Goal: Information Seeking & Learning: Learn about a topic

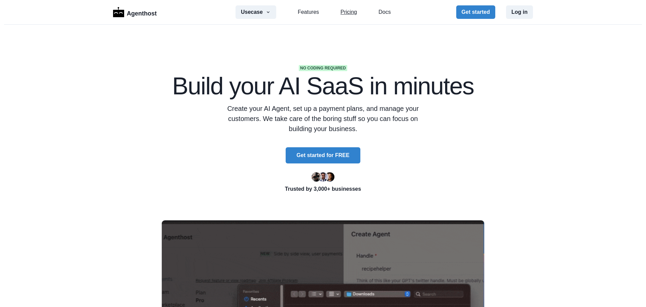
click at [351, 13] on link "Pricing" at bounding box center [349, 12] width 16 height 8
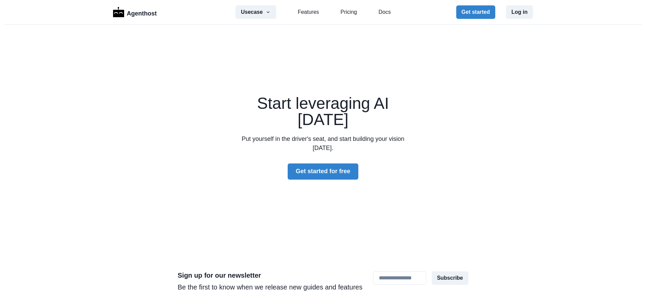
scroll to position [2158, 0]
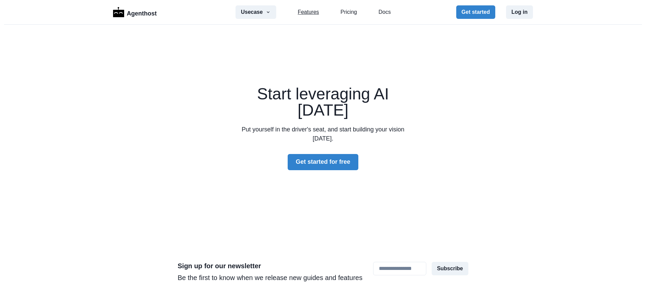
click at [312, 11] on link "Features" at bounding box center [308, 12] width 21 height 8
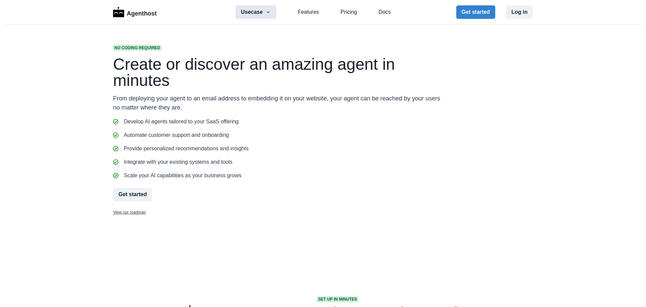
scroll to position [537, 0]
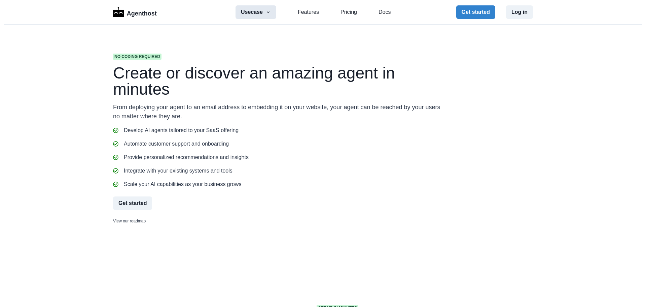
click at [269, 14] on icon "button" at bounding box center [268, 11] width 5 height 5
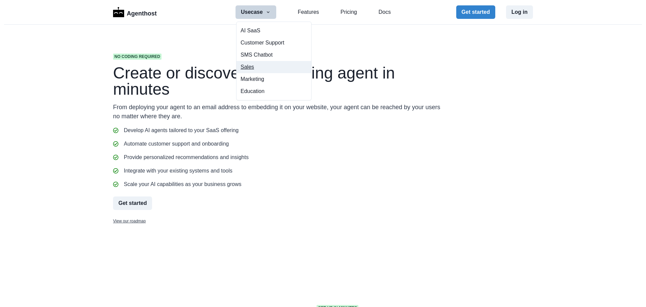
click at [251, 66] on button "Sales" at bounding box center [274, 67] width 75 height 12
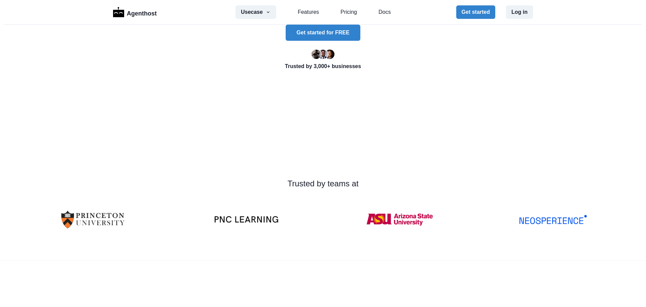
scroll to position [168, 0]
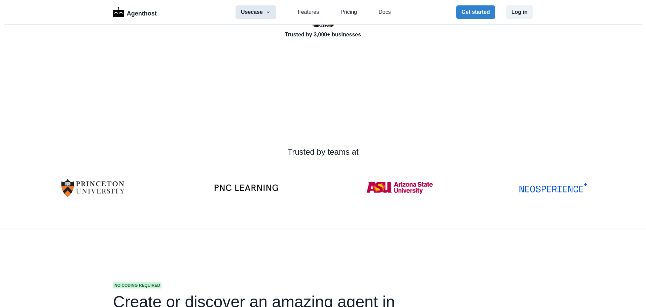
click at [257, 14] on button "Usecase" at bounding box center [256, 11] width 41 height 13
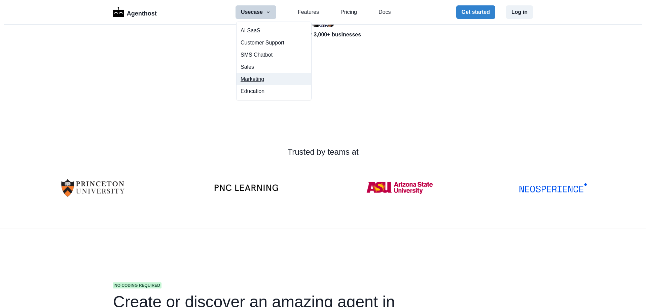
click at [252, 80] on button "Marketing" at bounding box center [274, 79] width 75 height 12
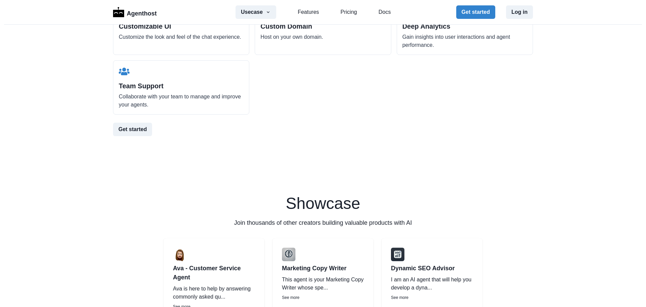
scroll to position [1043, 0]
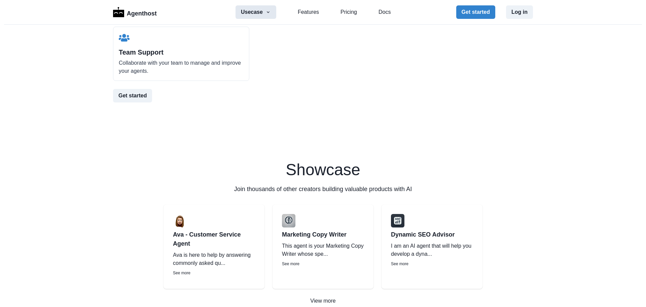
click at [260, 11] on button "Usecase" at bounding box center [256, 11] width 41 height 13
click at [304, 13] on link "Features" at bounding box center [308, 12] width 21 height 8
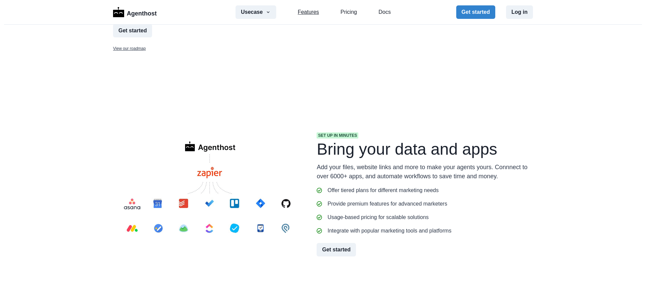
scroll to position [555, 0]
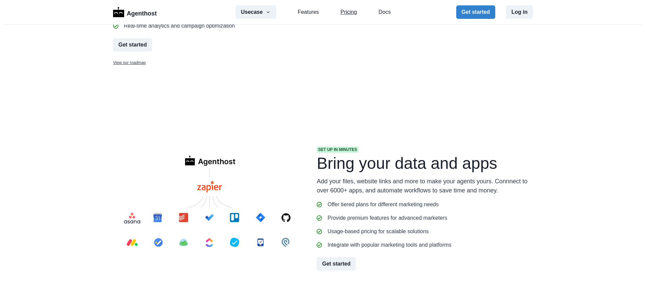
click at [350, 11] on link "Pricing" at bounding box center [349, 12] width 16 height 8
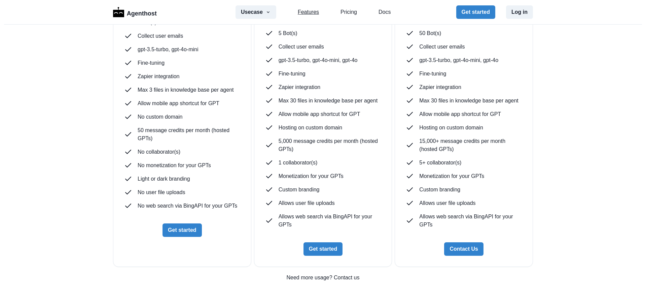
scroll to position [1738, 0]
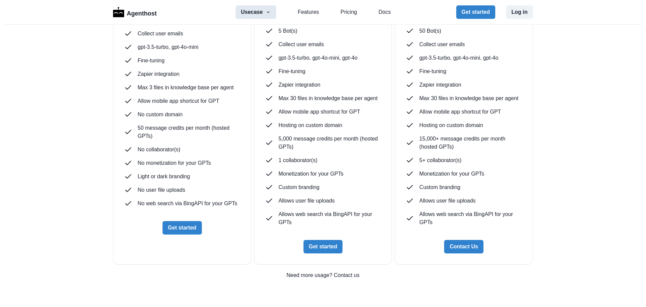
click at [262, 13] on button "Usecase" at bounding box center [256, 11] width 41 height 13
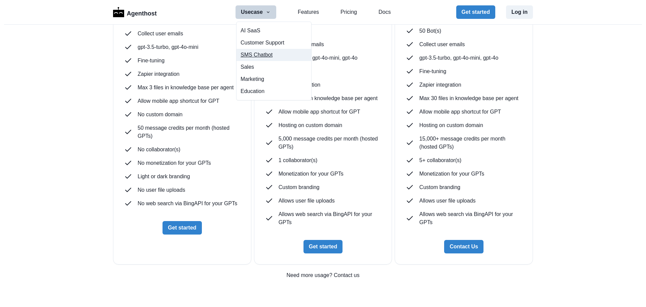
click at [268, 57] on link "SMS Chatbot" at bounding box center [274, 55] width 75 height 12
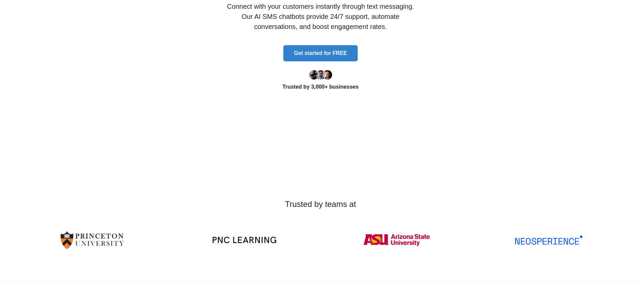
scroll to position [168, 0]
